Goal: Use online tool/utility: Utilize a website feature to perform a specific function

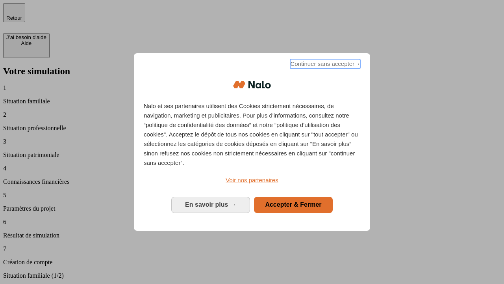
click at [325, 65] on span "Continuer sans accepter →" at bounding box center [325, 63] width 70 height 9
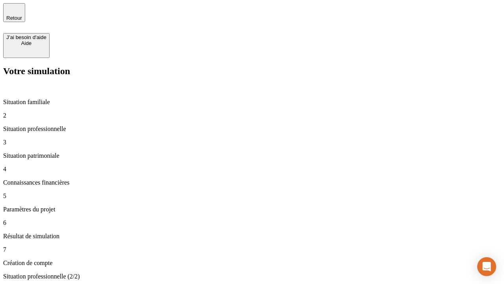
type input "30 000"
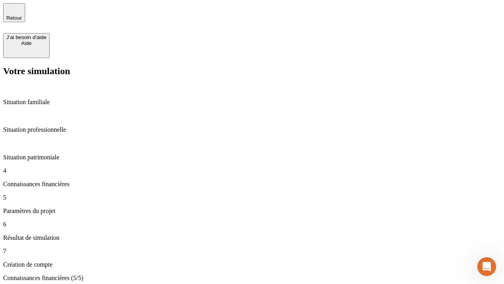
type input "25"
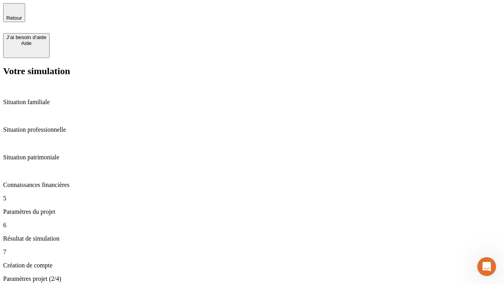
type input "1 000"
type input "640"
